Goal: Task Accomplishment & Management: Use online tool/utility

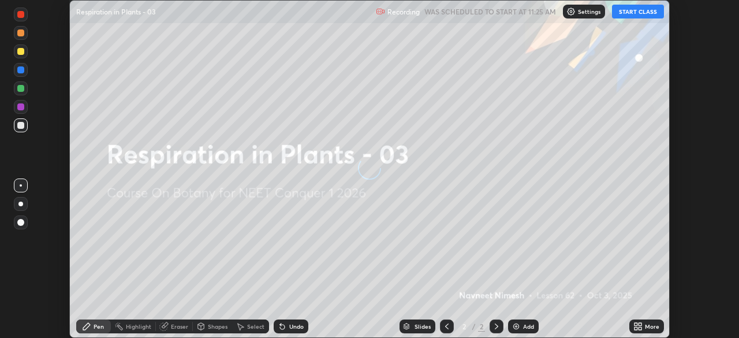
scroll to position [338, 738]
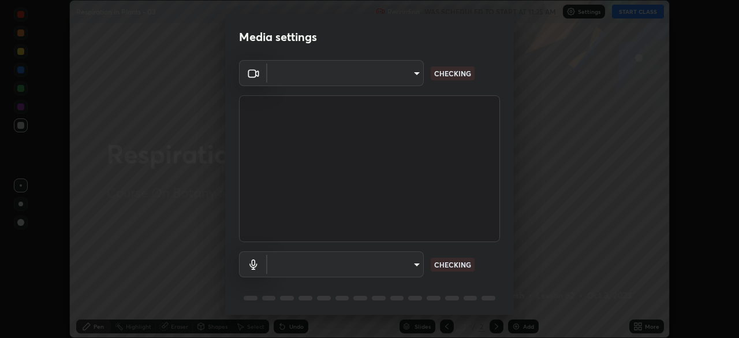
type input "1170694498857cb11788a0b7ae79d5cf1e08a6c331eb8d7031f90166f8fae325"
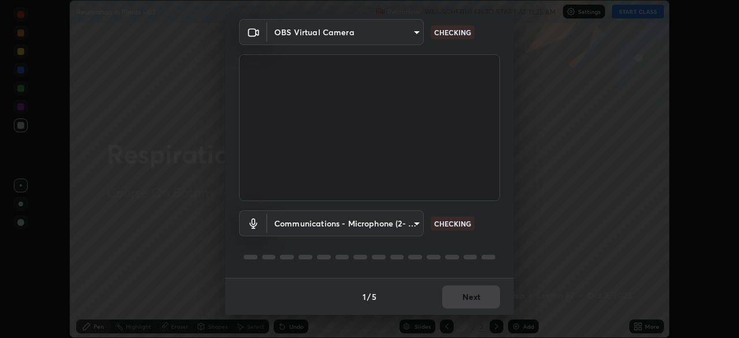
click at [416, 224] on body "Erase all Respiration in Plants - 03 Recording WAS SCHEDULED TO START AT 11:25 …" at bounding box center [369, 169] width 739 height 338
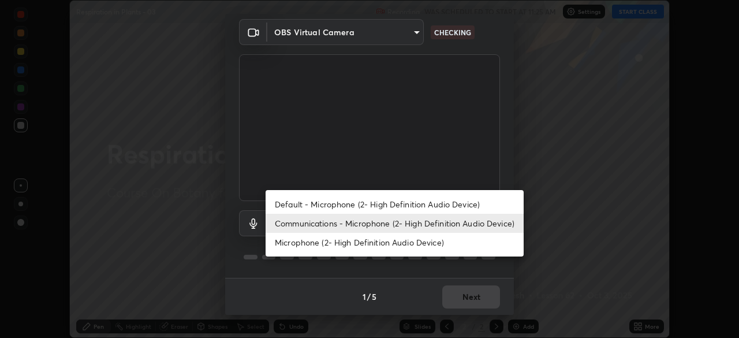
click at [449, 205] on li "Default - Microphone (2- High Definition Audio Device)" at bounding box center [394, 204] width 258 height 19
type input "default"
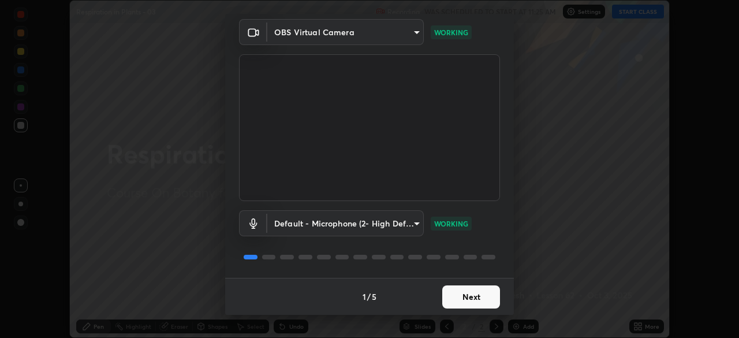
click at [463, 293] on button "Next" at bounding box center [471, 296] width 58 height 23
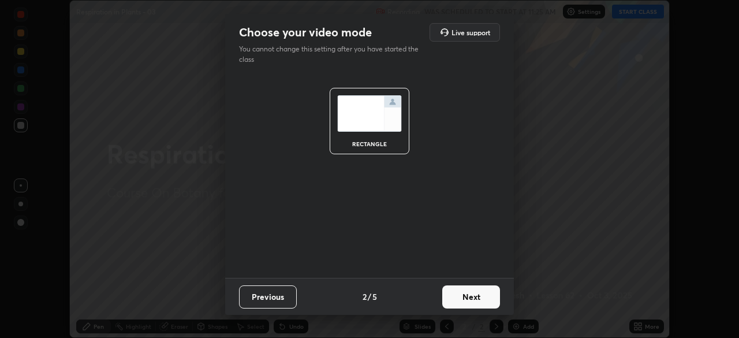
click at [477, 293] on button "Next" at bounding box center [471, 296] width 58 height 23
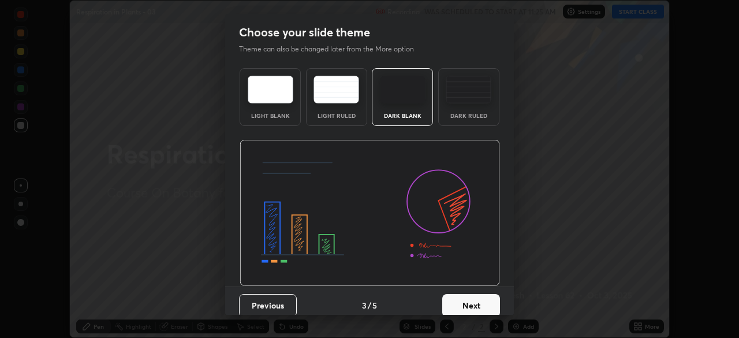
scroll to position [9, 0]
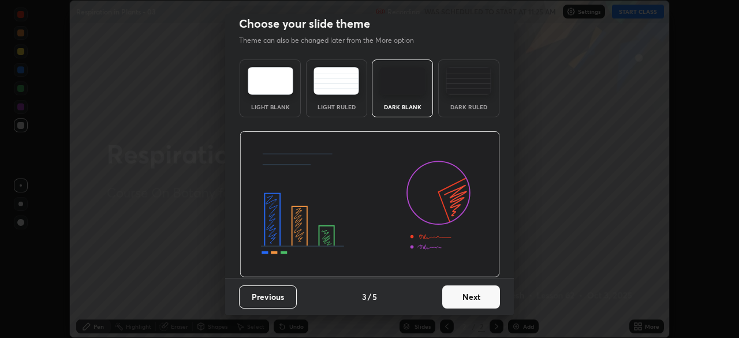
click at [468, 294] on button "Next" at bounding box center [471, 296] width 58 height 23
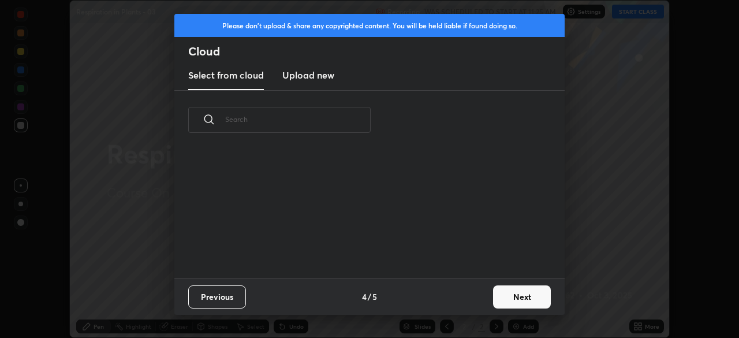
scroll to position [0, 0]
click at [504, 296] on button "Next" at bounding box center [522, 296] width 58 height 23
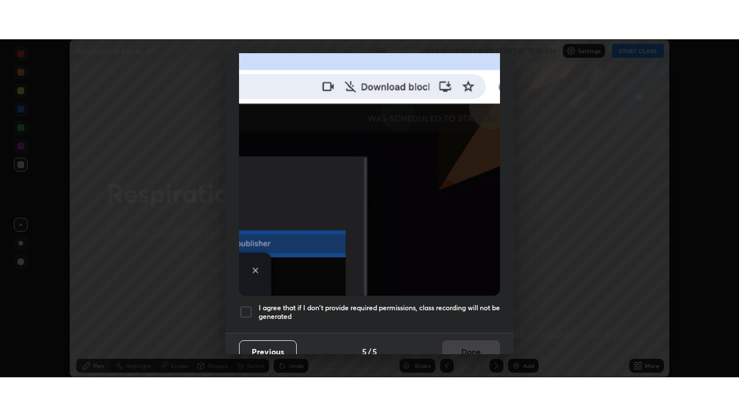
scroll to position [276, 0]
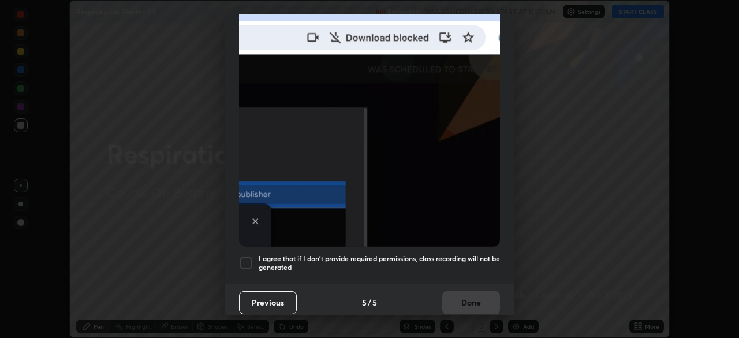
click at [248, 256] on div at bounding box center [246, 263] width 14 height 14
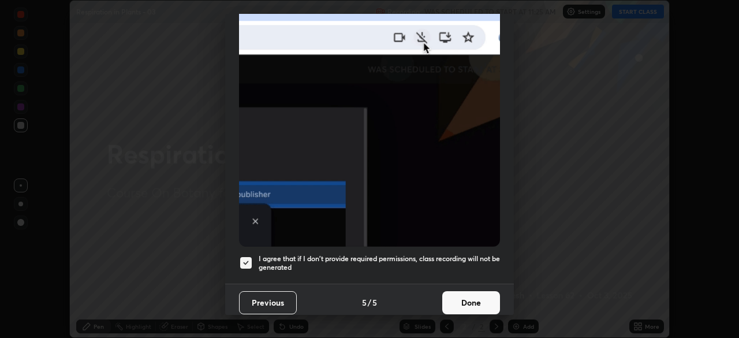
click at [468, 298] on button "Done" at bounding box center [471, 302] width 58 height 23
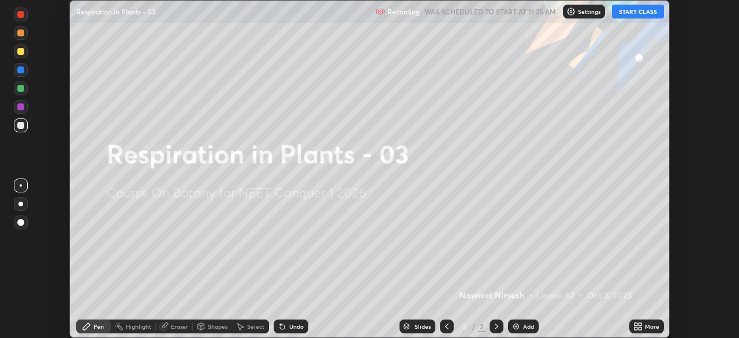
click at [635, 324] on icon at bounding box center [635, 324] width 3 height 3
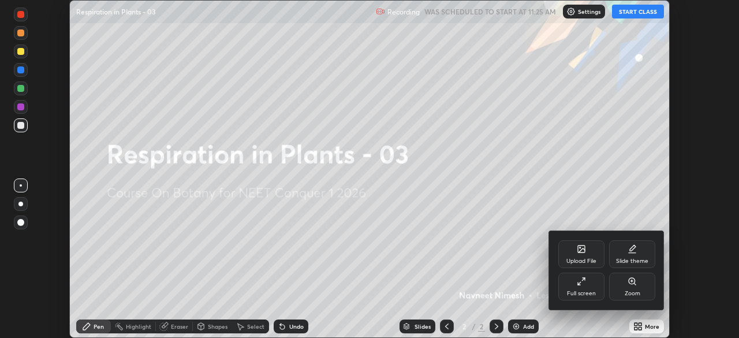
click at [578, 283] on icon at bounding box center [581, 280] width 9 height 9
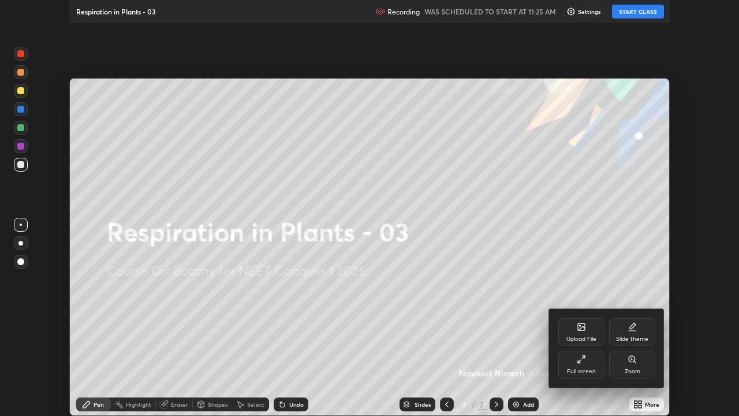
scroll to position [416, 739]
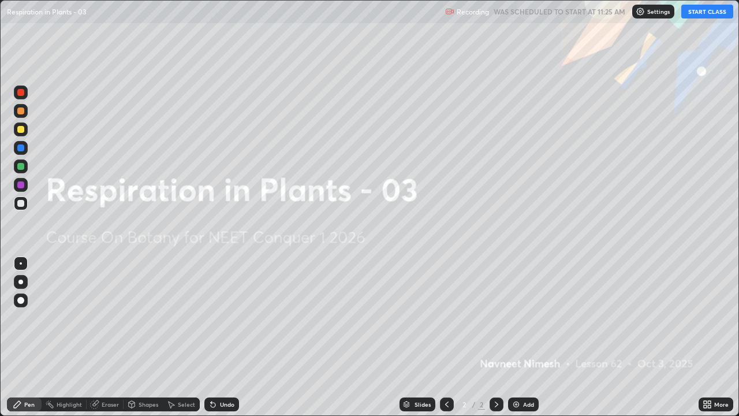
click at [702, 17] on button "START CLASS" at bounding box center [707, 12] width 52 height 14
click at [518, 337] on img at bounding box center [515, 403] width 9 height 9
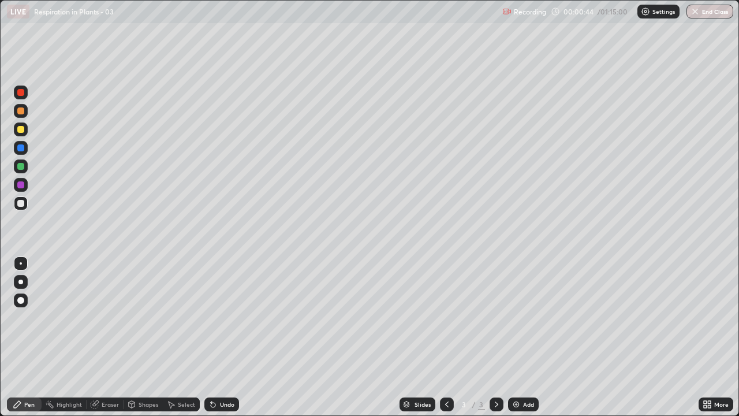
click at [23, 302] on div at bounding box center [20, 300] width 7 height 7
click at [143, 337] on div "Shapes" at bounding box center [149, 404] width 20 height 6
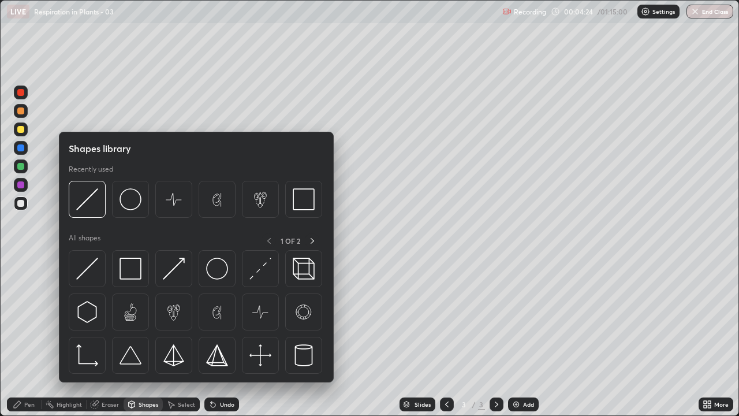
click at [107, 337] on div "Eraser" at bounding box center [110, 404] width 17 height 6
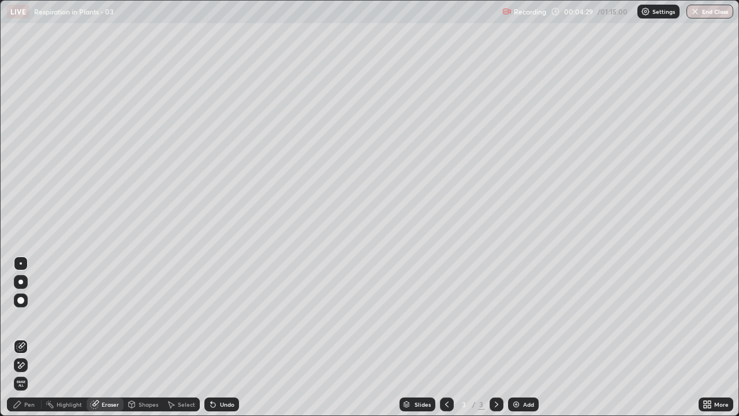
click at [21, 337] on icon at bounding box center [21, 365] width 6 height 6
click at [33, 337] on div "Pen" at bounding box center [29, 404] width 10 height 6
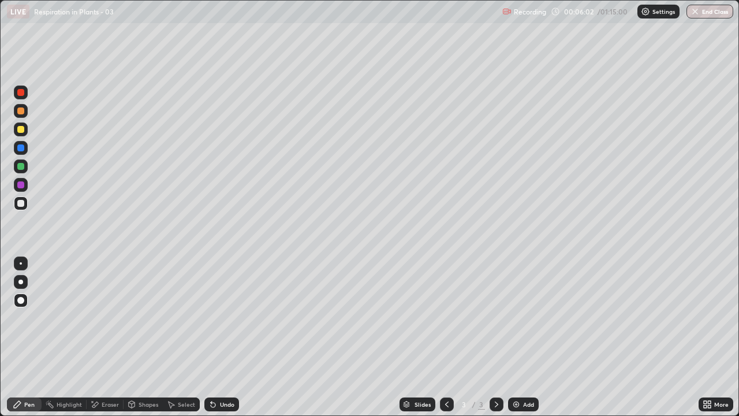
click at [21, 112] on div at bounding box center [20, 110] width 7 height 7
click at [25, 203] on div at bounding box center [21, 203] width 14 height 14
click at [21, 130] on div at bounding box center [20, 129] width 7 height 7
click at [23, 203] on div at bounding box center [20, 203] width 7 height 7
click at [24, 130] on div at bounding box center [20, 129] width 7 height 7
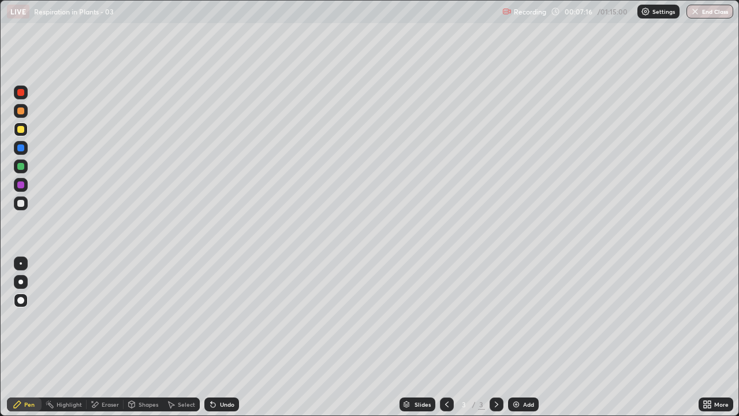
click at [25, 147] on div at bounding box center [21, 148] width 14 height 14
click at [21, 205] on div at bounding box center [20, 203] width 7 height 7
click at [21, 184] on div at bounding box center [20, 184] width 7 height 7
click at [22, 203] on div at bounding box center [20, 203] width 7 height 7
click at [21, 169] on div at bounding box center [20, 166] width 7 height 7
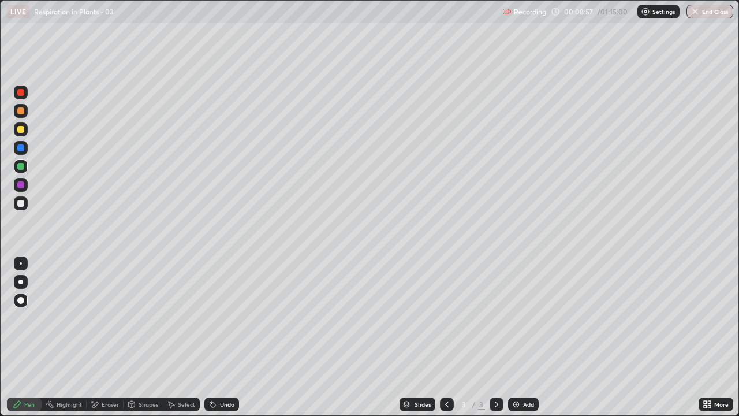
click at [20, 129] on div at bounding box center [20, 129] width 7 height 7
click at [20, 115] on div at bounding box center [21, 111] width 14 height 14
click at [221, 337] on div "Undo" at bounding box center [221, 404] width 35 height 14
click at [25, 202] on div at bounding box center [21, 203] width 14 height 14
click at [23, 147] on div at bounding box center [20, 147] width 7 height 7
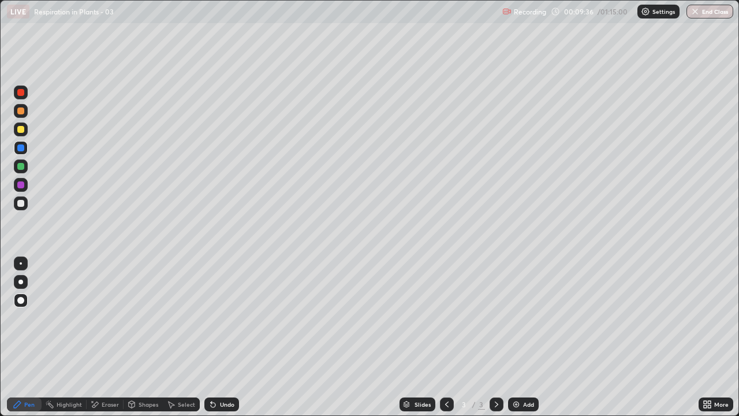
click at [26, 202] on div at bounding box center [21, 203] width 14 height 14
click at [24, 132] on div at bounding box center [20, 129] width 7 height 7
click at [21, 205] on div at bounding box center [20, 203] width 7 height 7
click at [105, 337] on div "Eraser" at bounding box center [110, 404] width 17 height 6
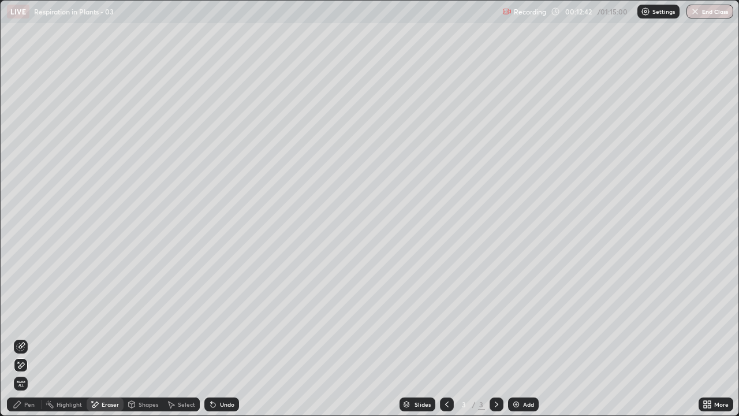
click at [33, 337] on div "Pen" at bounding box center [24, 404] width 35 height 14
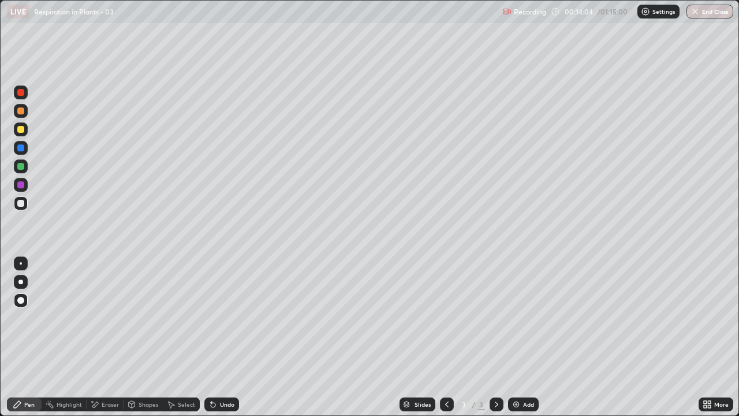
click at [25, 204] on div at bounding box center [21, 203] width 14 height 14
click at [24, 134] on div at bounding box center [21, 129] width 14 height 14
click at [21, 204] on div at bounding box center [20, 203] width 7 height 7
click at [22, 114] on div at bounding box center [20, 110] width 7 height 7
click at [21, 202] on div at bounding box center [20, 203] width 7 height 7
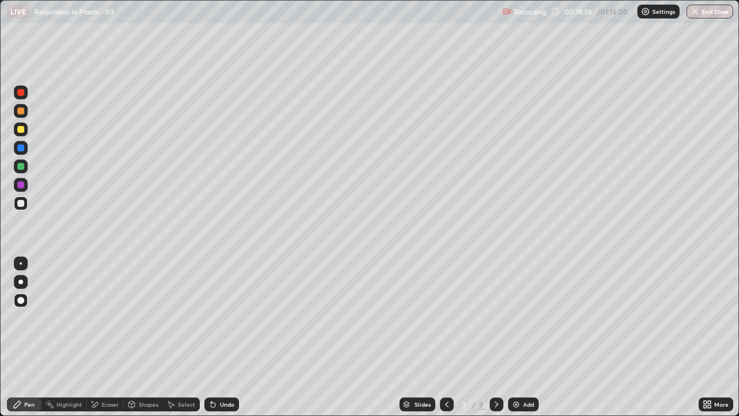
click at [521, 337] on div "Add" at bounding box center [523, 404] width 31 height 14
click at [21, 185] on div at bounding box center [20, 184] width 7 height 7
click at [21, 204] on div at bounding box center [20, 203] width 7 height 7
click at [102, 337] on div "Eraser" at bounding box center [110, 404] width 17 height 6
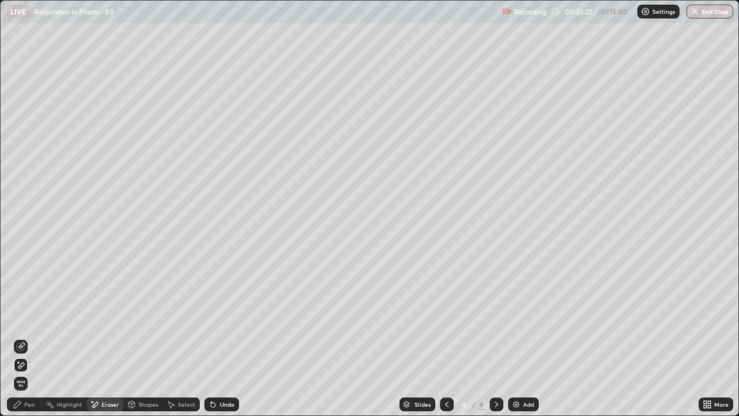
click at [22, 337] on icon at bounding box center [20, 346] width 9 height 9
click at [34, 337] on div "Pen" at bounding box center [24, 404] width 35 height 14
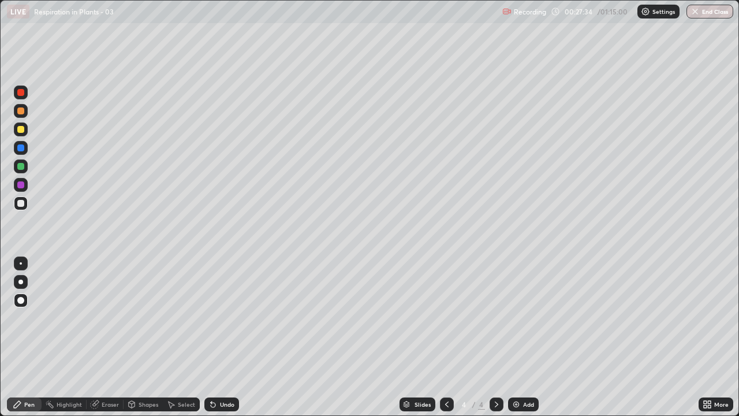
click at [526, 337] on div "Add" at bounding box center [528, 404] width 11 height 6
click at [22, 132] on div at bounding box center [20, 129] width 7 height 7
click at [21, 203] on div at bounding box center [20, 203] width 7 height 7
click at [25, 115] on div at bounding box center [21, 111] width 14 height 14
click at [215, 337] on icon at bounding box center [212, 403] width 9 height 9
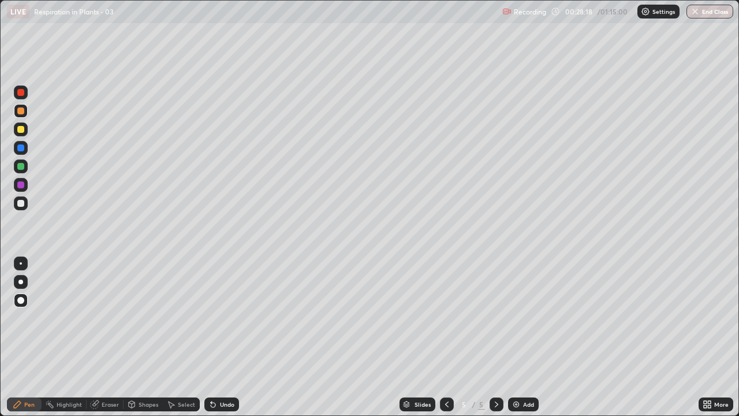
click at [23, 201] on div at bounding box center [20, 203] width 7 height 7
click at [23, 114] on div at bounding box center [21, 111] width 14 height 14
click at [25, 204] on div at bounding box center [21, 203] width 14 height 14
click at [20, 148] on div at bounding box center [20, 147] width 7 height 7
click at [213, 337] on icon at bounding box center [212, 403] width 9 height 9
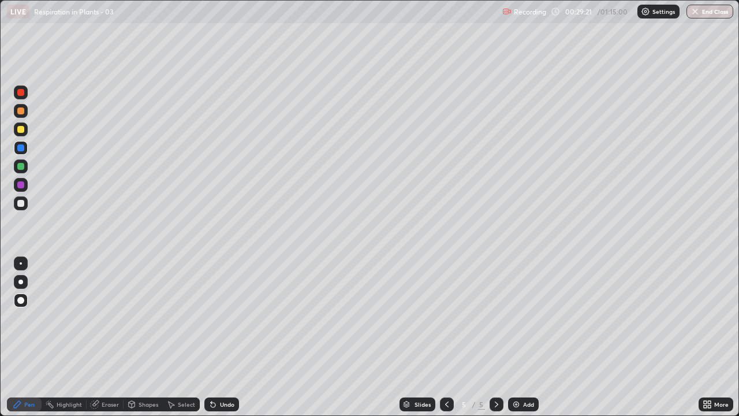
click at [23, 185] on div at bounding box center [20, 184] width 7 height 7
click at [21, 166] on div at bounding box center [20, 166] width 7 height 7
click at [22, 185] on div at bounding box center [20, 184] width 7 height 7
click at [22, 115] on div at bounding box center [21, 111] width 14 height 14
click at [23, 203] on div at bounding box center [20, 203] width 7 height 7
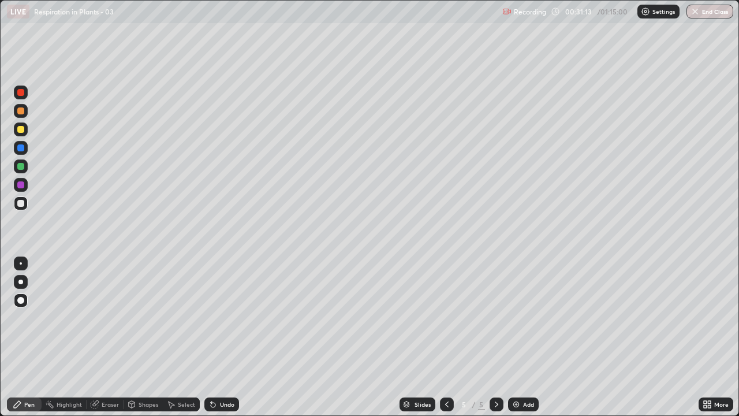
click at [106, 337] on div "Eraser" at bounding box center [110, 404] width 17 height 6
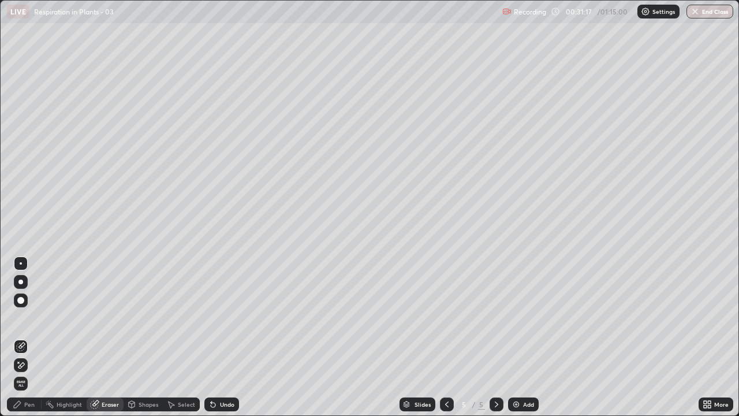
click at [32, 337] on div "Pen" at bounding box center [29, 404] width 10 height 6
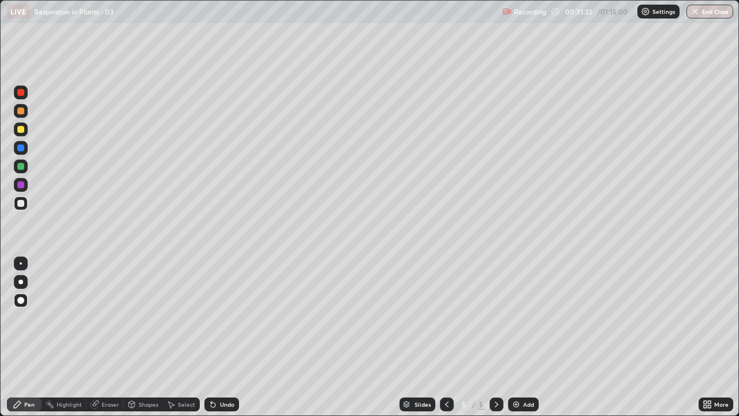
click at [21, 112] on div at bounding box center [20, 110] width 7 height 7
click at [22, 202] on div at bounding box center [20, 203] width 7 height 7
click at [23, 149] on div at bounding box center [20, 147] width 7 height 7
click at [27, 205] on div at bounding box center [21, 203] width 14 height 14
click at [21, 111] on div at bounding box center [20, 110] width 7 height 7
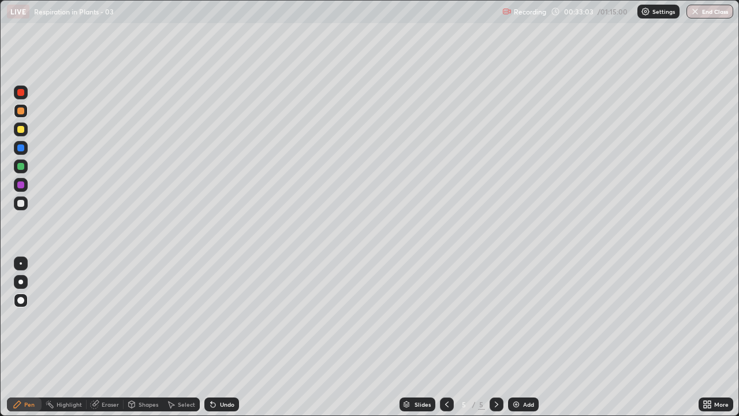
click at [27, 201] on div at bounding box center [21, 203] width 14 height 14
click at [26, 151] on div at bounding box center [21, 148] width 14 height 14
click at [22, 166] on div at bounding box center [20, 166] width 7 height 7
click at [21, 112] on div at bounding box center [20, 110] width 7 height 7
click at [211, 337] on icon at bounding box center [213, 404] width 5 height 5
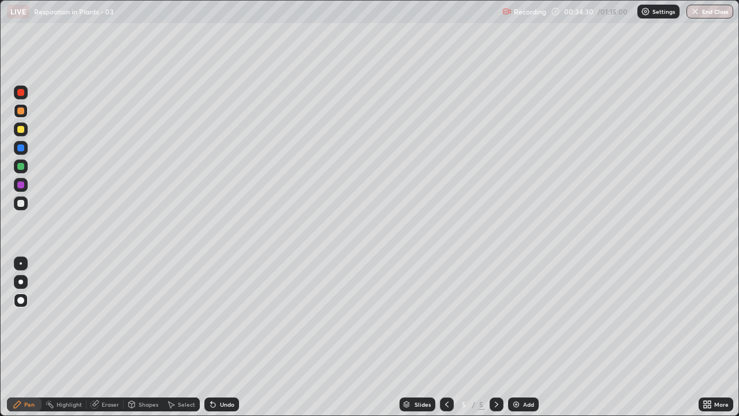
click at [25, 205] on div at bounding box center [21, 203] width 14 height 14
click at [215, 337] on icon at bounding box center [212, 403] width 9 height 9
click at [23, 114] on div at bounding box center [21, 111] width 14 height 14
click at [21, 164] on div at bounding box center [20, 166] width 7 height 7
click at [21, 149] on div at bounding box center [20, 147] width 7 height 7
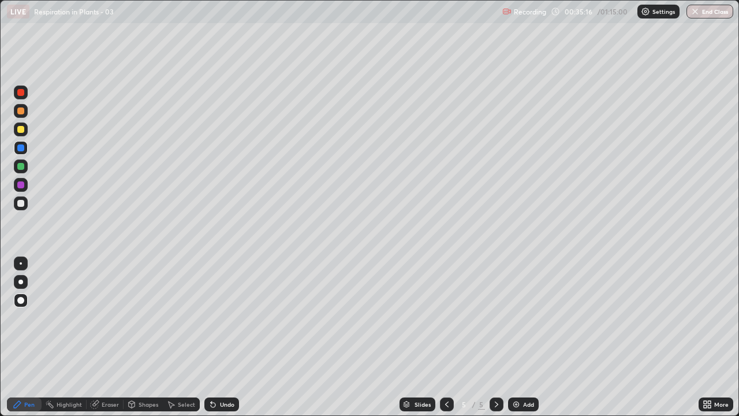
click at [21, 168] on div at bounding box center [20, 166] width 7 height 7
click at [23, 95] on div at bounding box center [20, 92] width 7 height 7
click at [21, 114] on div at bounding box center [20, 110] width 7 height 7
click at [211, 337] on icon at bounding box center [213, 404] width 5 height 5
click at [19, 201] on div at bounding box center [20, 203] width 7 height 7
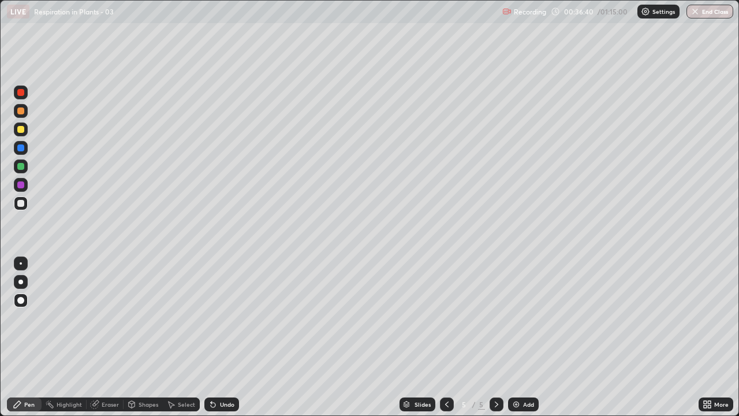
click at [22, 113] on div at bounding box center [20, 110] width 7 height 7
click at [20, 204] on div at bounding box center [20, 203] width 7 height 7
click at [22, 167] on div at bounding box center [20, 166] width 7 height 7
click at [21, 130] on div at bounding box center [20, 129] width 7 height 7
click at [21, 204] on div at bounding box center [20, 203] width 7 height 7
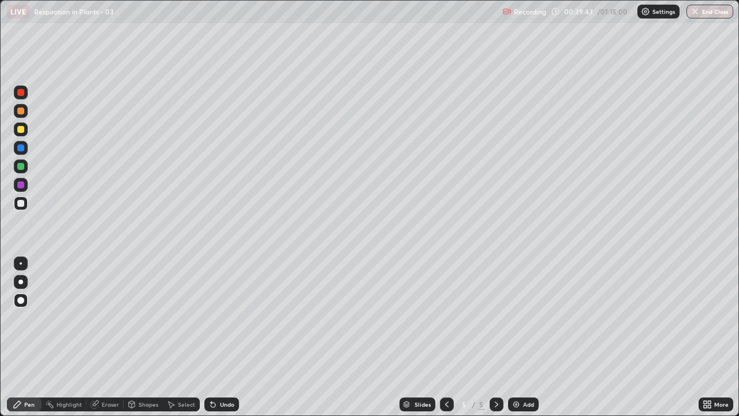
click at [107, 337] on div "Eraser" at bounding box center [110, 404] width 17 height 6
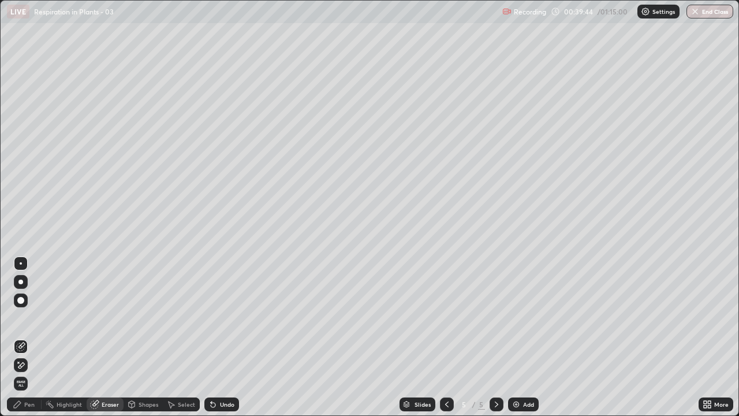
click at [18, 337] on icon at bounding box center [18, 361] width 1 height 1
click at [31, 337] on div "Pen" at bounding box center [24, 404] width 35 height 14
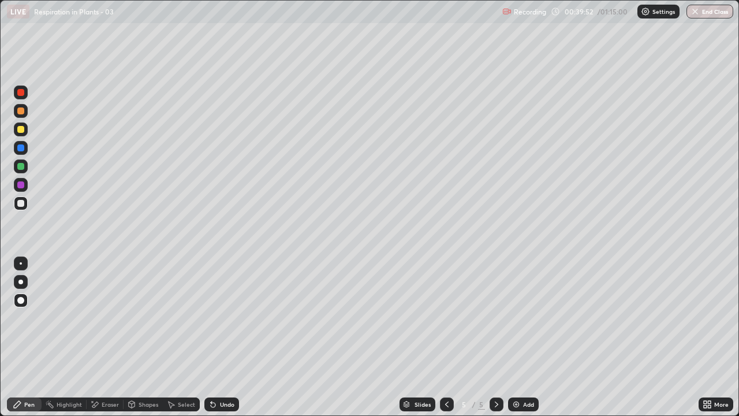
click at [23, 167] on div at bounding box center [20, 166] width 7 height 7
click at [102, 337] on div "Eraser" at bounding box center [105, 404] width 37 height 14
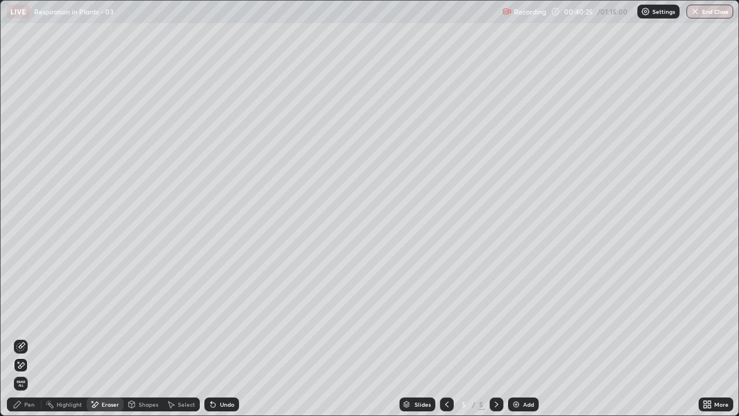
click at [22, 337] on icon at bounding box center [21, 345] width 6 height 6
click at [29, 337] on div "Pen" at bounding box center [29, 404] width 10 height 6
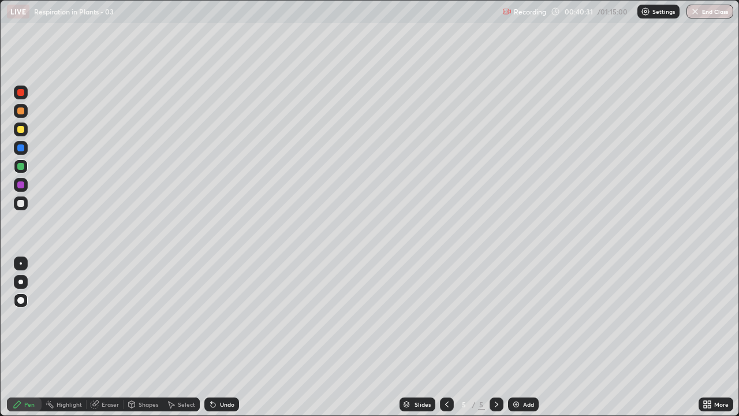
click at [111, 337] on div "Eraser" at bounding box center [110, 404] width 17 height 6
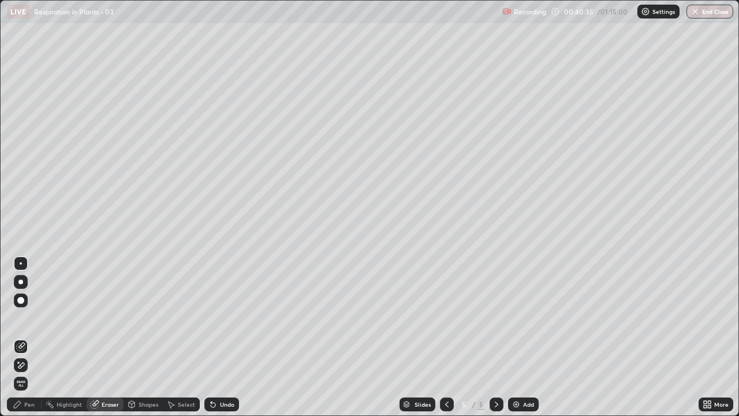
click at [31, 337] on div "Pen" at bounding box center [29, 404] width 10 height 6
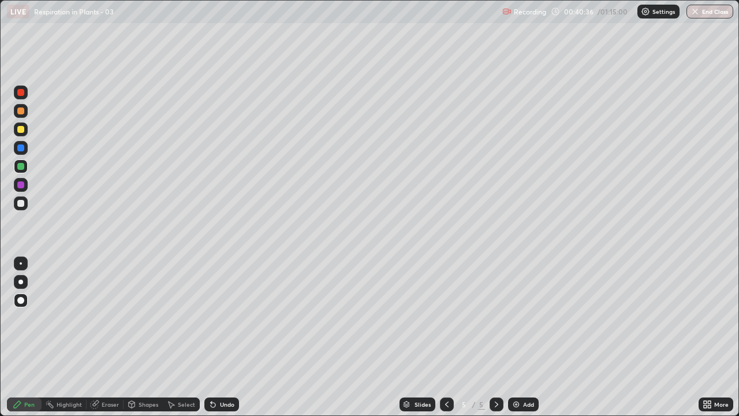
click at [23, 147] on div at bounding box center [20, 147] width 7 height 7
click at [21, 203] on div at bounding box center [20, 203] width 7 height 7
click at [21, 113] on div at bounding box center [20, 110] width 7 height 7
click at [519, 337] on img at bounding box center [515, 403] width 9 height 9
click at [24, 132] on div at bounding box center [21, 129] width 14 height 14
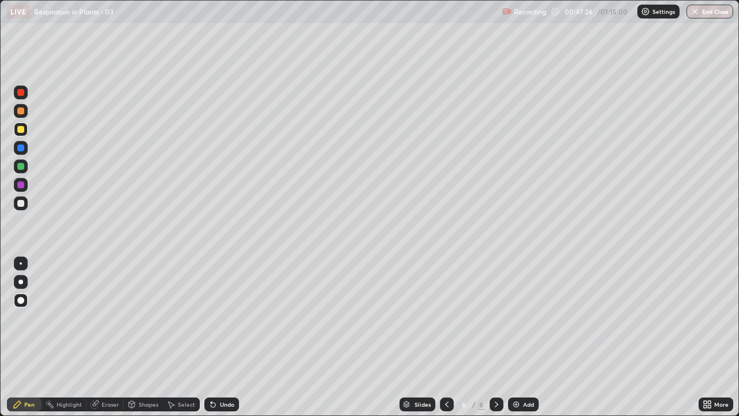
click at [443, 337] on icon at bounding box center [446, 403] width 9 height 9
click at [23, 203] on div at bounding box center [20, 203] width 7 height 7
click at [493, 337] on icon at bounding box center [496, 403] width 9 height 9
click at [109, 337] on div "Eraser" at bounding box center [110, 404] width 17 height 6
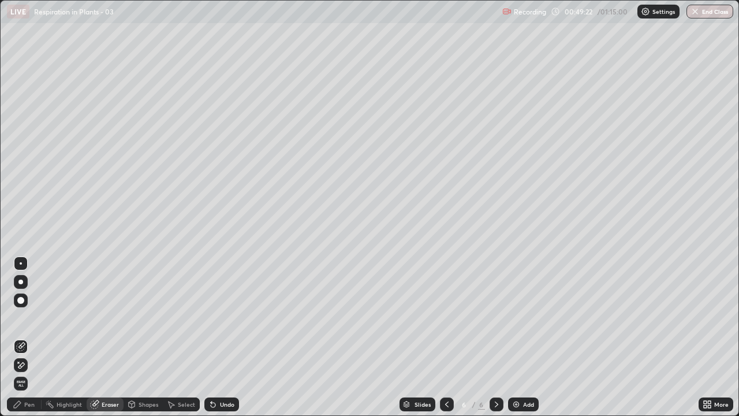
click at [18, 337] on icon at bounding box center [18, 361] width 1 height 1
click at [31, 337] on div "Pen" at bounding box center [29, 404] width 10 height 6
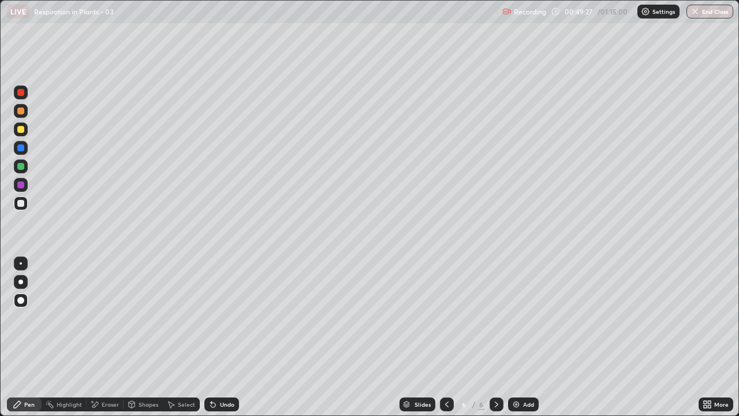
click at [23, 204] on div at bounding box center [20, 203] width 7 height 7
click at [21, 133] on div at bounding box center [21, 129] width 14 height 14
click at [23, 165] on div at bounding box center [20, 166] width 7 height 7
click at [26, 204] on div at bounding box center [21, 203] width 14 height 14
click at [20, 148] on div at bounding box center [20, 147] width 7 height 7
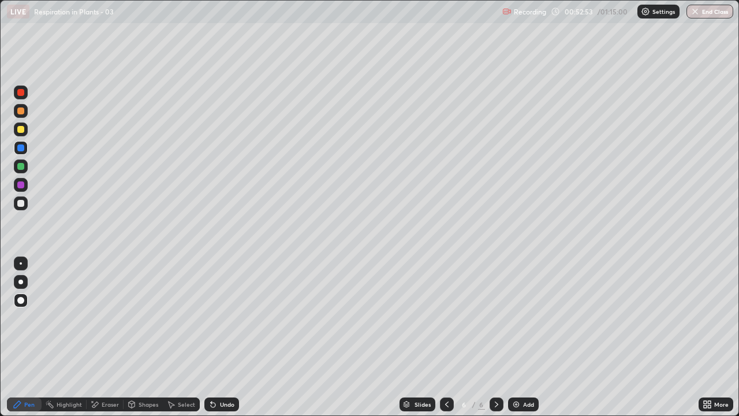
click at [24, 186] on div at bounding box center [20, 184] width 7 height 7
click at [23, 112] on div at bounding box center [20, 110] width 7 height 7
click at [21, 184] on div at bounding box center [20, 184] width 7 height 7
click at [23, 203] on div at bounding box center [20, 203] width 7 height 7
click at [24, 184] on div at bounding box center [20, 184] width 7 height 7
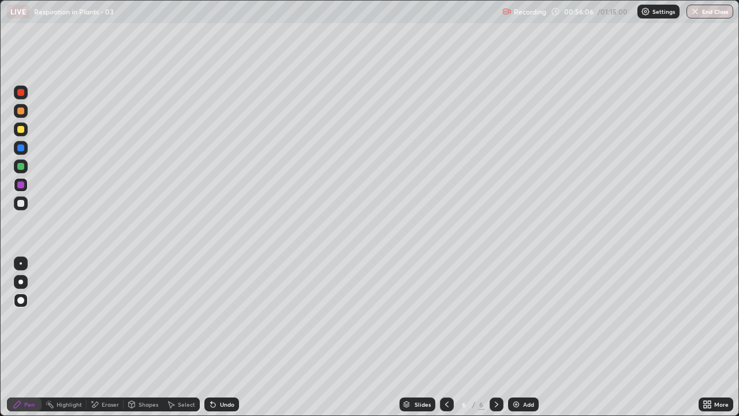
click at [21, 204] on div at bounding box center [20, 203] width 7 height 7
click at [104, 337] on div "Eraser" at bounding box center [105, 404] width 37 height 14
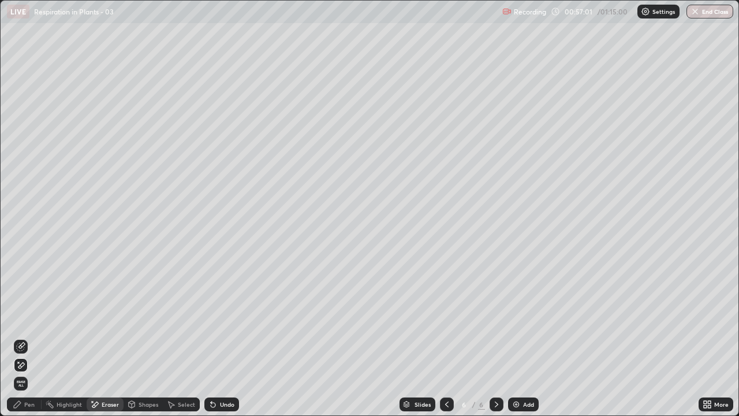
click at [27, 337] on div "Pen" at bounding box center [29, 404] width 10 height 6
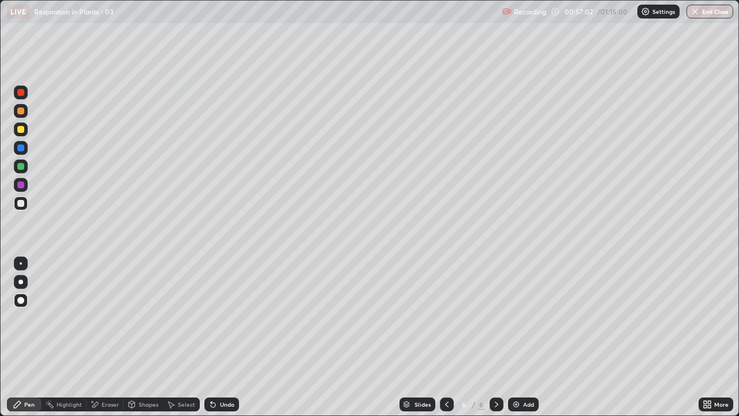
click at [25, 205] on div at bounding box center [21, 203] width 14 height 14
click at [22, 204] on div at bounding box center [20, 203] width 7 height 7
click at [21, 202] on div at bounding box center [20, 203] width 7 height 7
click at [211, 337] on icon at bounding box center [213, 404] width 5 height 5
click at [109, 337] on div "Eraser" at bounding box center [110, 404] width 17 height 6
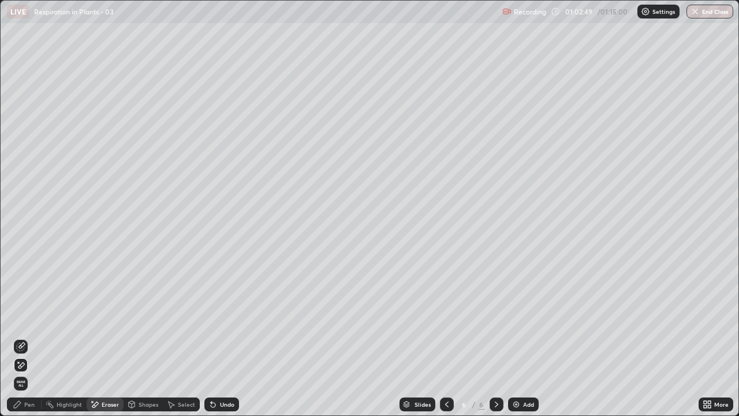
click at [31, 337] on div "Pen" at bounding box center [29, 404] width 10 height 6
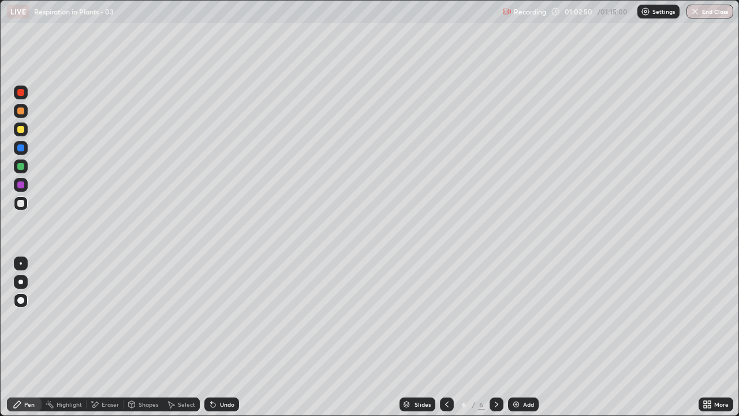
click at [21, 204] on div at bounding box center [20, 203] width 7 height 7
click at [211, 337] on icon at bounding box center [211, 401] width 1 height 1
click at [106, 337] on div "Eraser" at bounding box center [110, 404] width 17 height 6
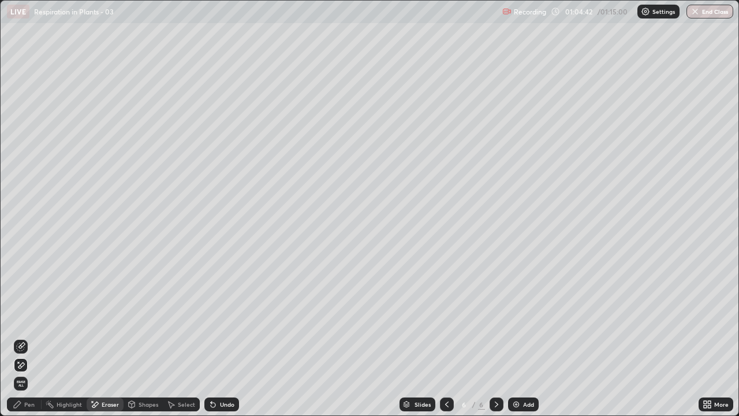
click at [32, 337] on div "Pen" at bounding box center [29, 404] width 10 height 6
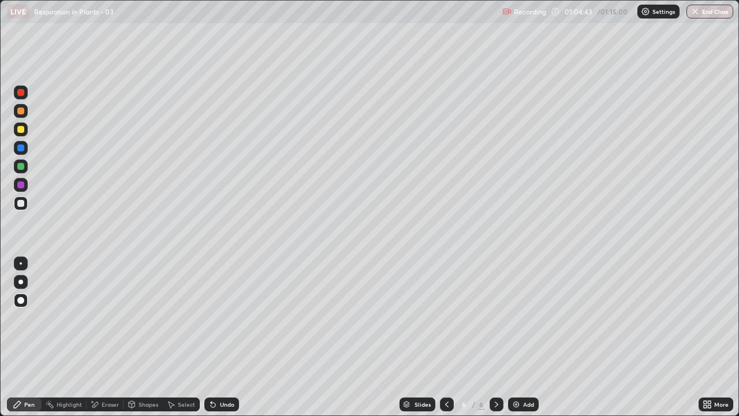
click at [23, 206] on div at bounding box center [20, 203] width 7 height 7
click at [444, 337] on icon at bounding box center [446, 403] width 9 height 9
click at [495, 337] on icon at bounding box center [496, 404] width 3 height 6
click at [23, 206] on div at bounding box center [21, 203] width 14 height 14
click at [111, 337] on div "Eraser" at bounding box center [110, 404] width 17 height 6
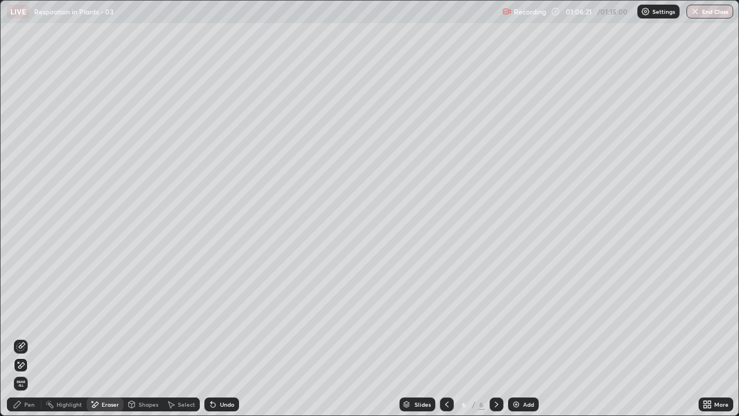
click at [32, 337] on div "Pen" at bounding box center [29, 404] width 10 height 6
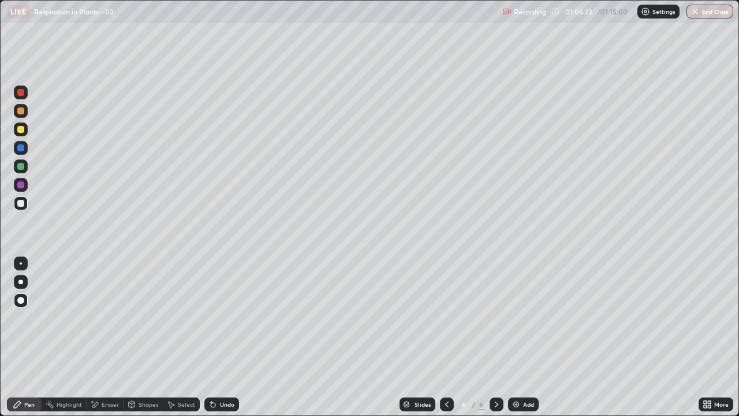
click at [21, 205] on div at bounding box center [20, 203] width 7 height 7
click at [25, 204] on div at bounding box center [21, 203] width 14 height 14
click at [709, 18] on button "End Class" at bounding box center [710, 12] width 46 height 14
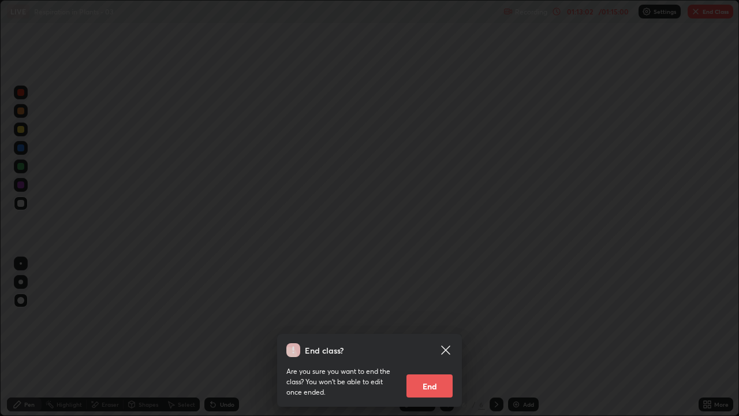
click at [418, 337] on button "End" at bounding box center [429, 385] width 46 height 23
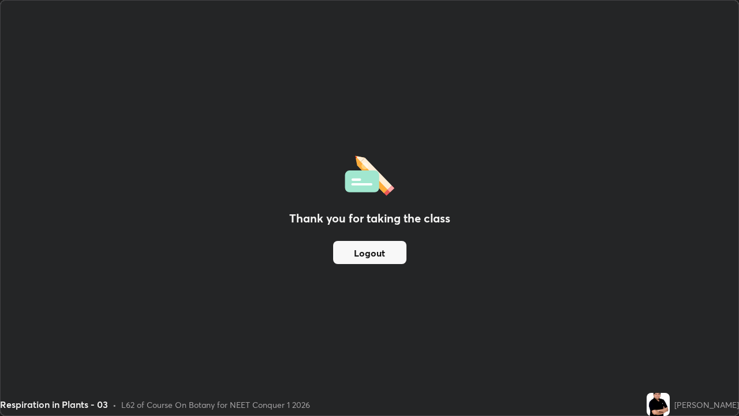
click at [364, 255] on button "Logout" at bounding box center [369, 252] width 73 height 23
click at [366, 258] on button "Logout" at bounding box center [369, 252] width 73 height 23
click at [372, 254] on button "Logout" at bounding box center [369, 252] width 73 height 23
click at [375, 253] on button "Logout" at bounding box center [369, 252] width 73 height 23
